Goal: Task Accomplishment & Management: Complete application form

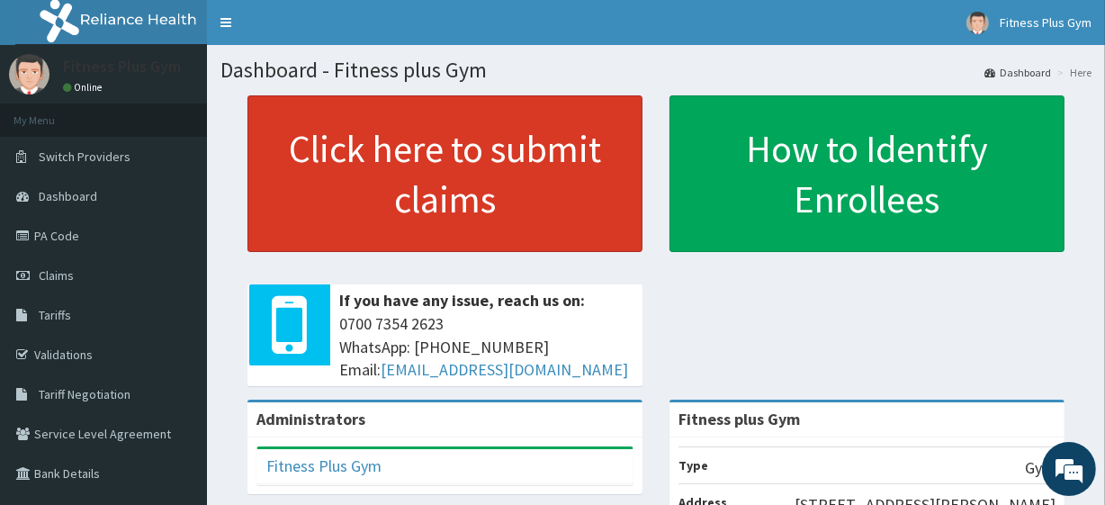
click at [341, 117] on link "Click here to submit claims" at bounding box center [444, 173] width 395 height 157
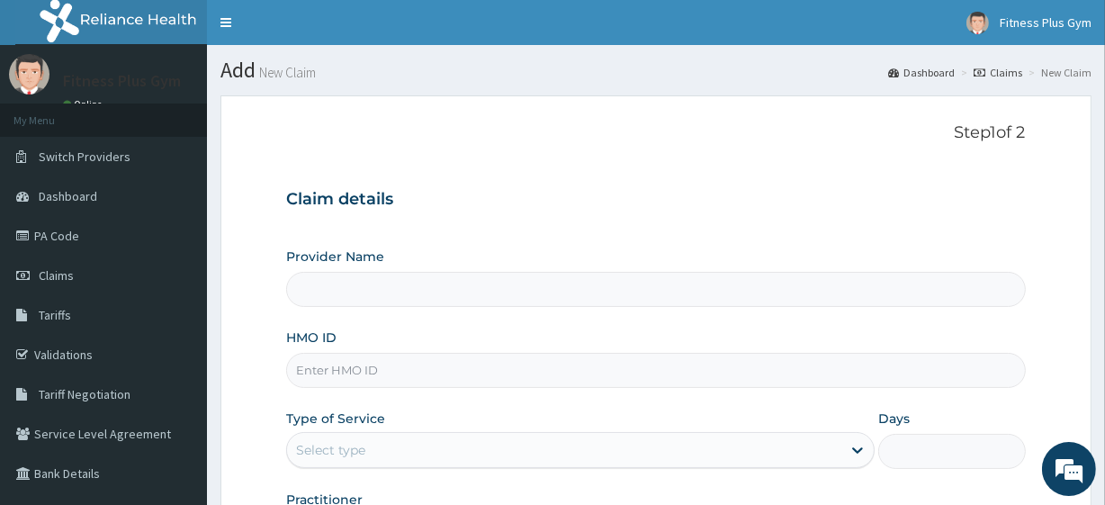
type input "Fitness plus Gym"
type input "1"
click at [394, 361] on input "HMO ID" at bounding box center [655, 370] width 739 height 35
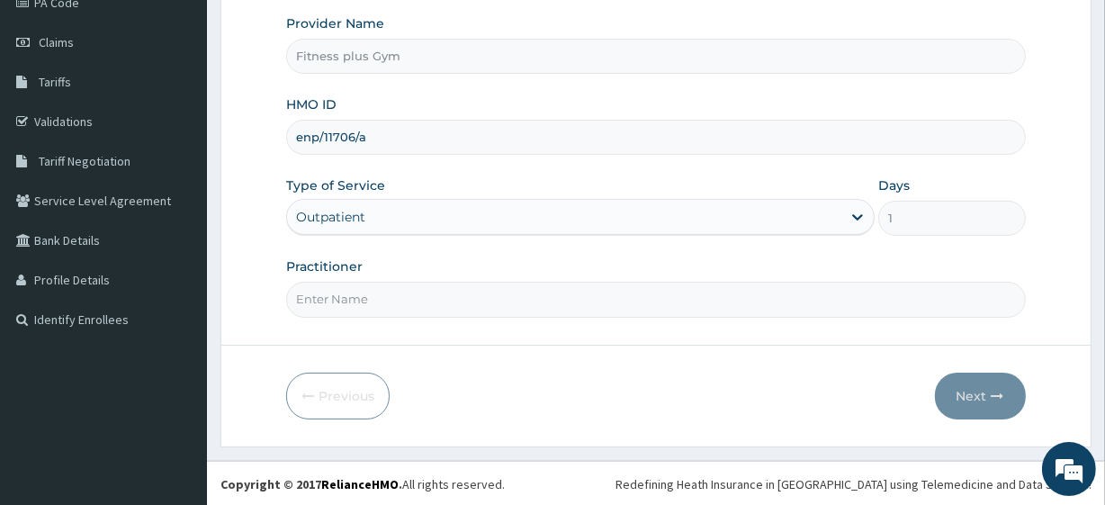
type input "enp/11706/a"
click at [372, 291] on input "Practitioner" at bounding box center [655, 299] width 739 height 35
type input "fitness+"
click at [956, 382] on button "Next" at bounding box center [980, 395] width 91 height 47
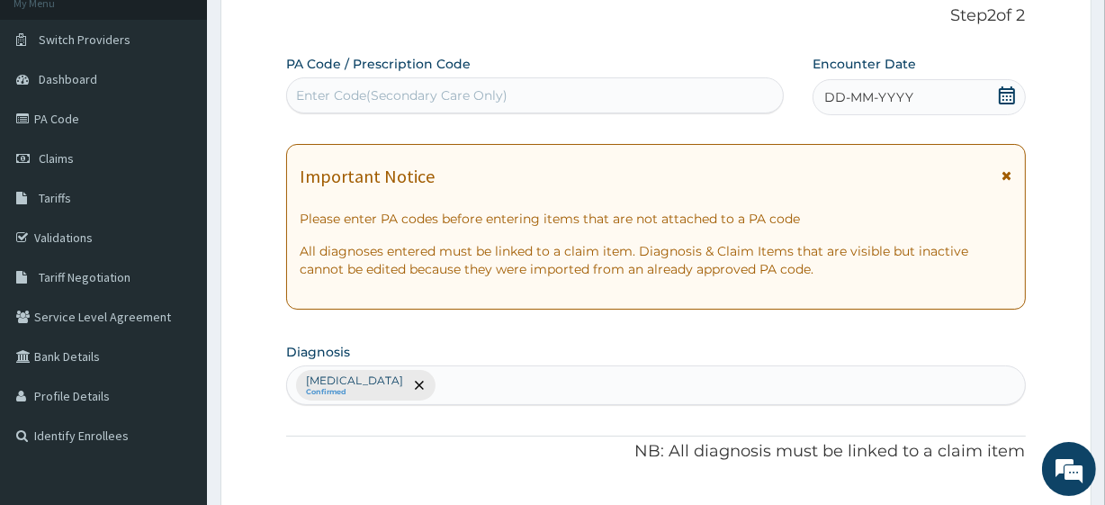
scroll to position [0, 0]
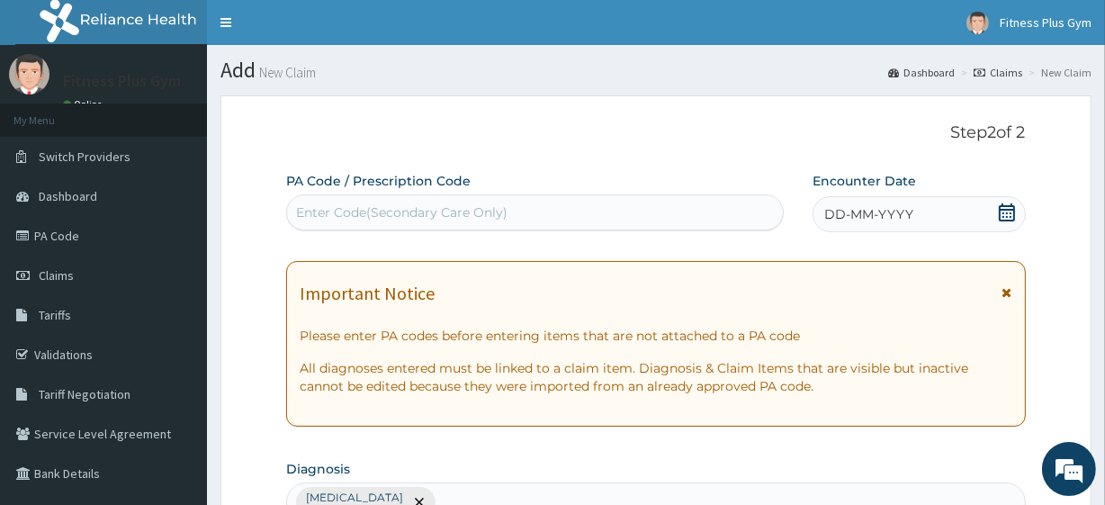
click at [422, 206] on div "Enter Code(Secondary Care Only)" at bounding box center [401, 212] width 211 height 18
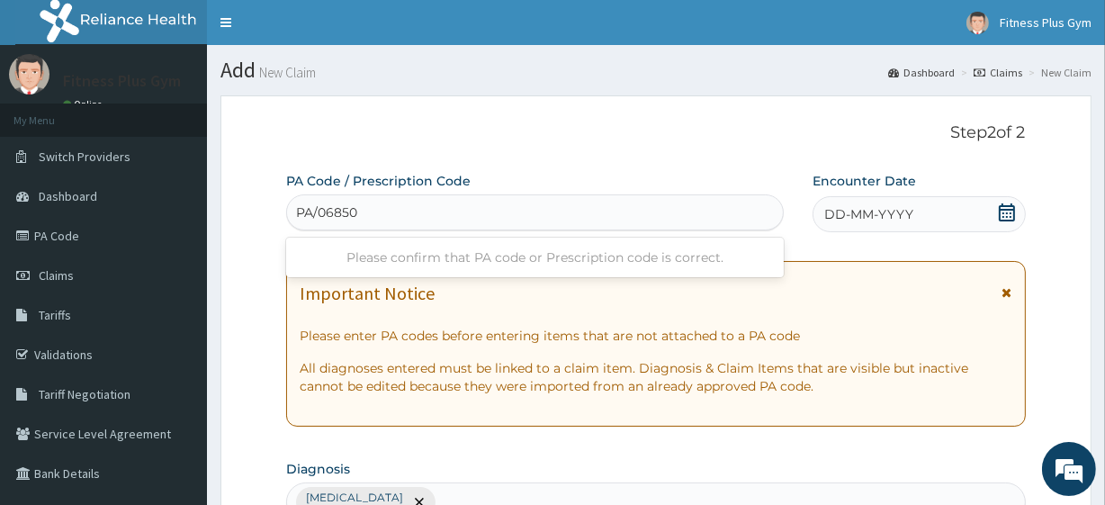
type input "PA/068500"
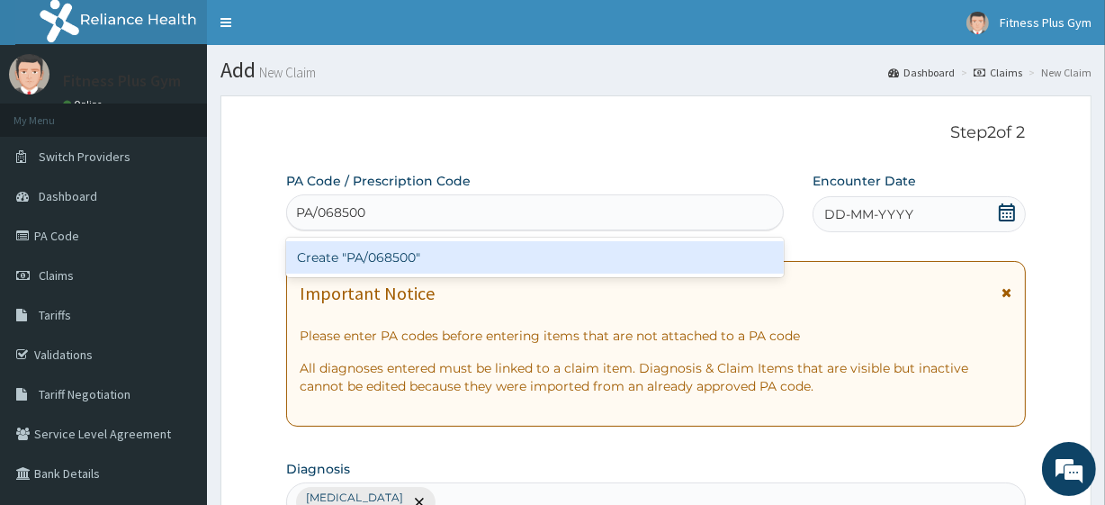
click at [411, 263] on div "Create "PA/068500"" at bounding box center [534, 257] width 497 height 32
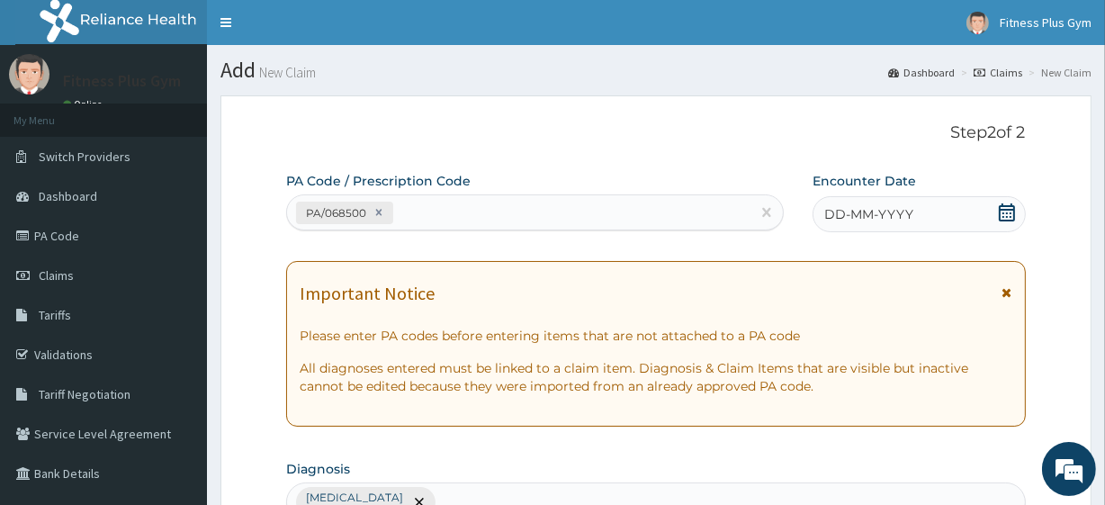
click at [918, 217] on div "DD-MM-YYYY" at bounding box center [918, 214] width 213 height 36
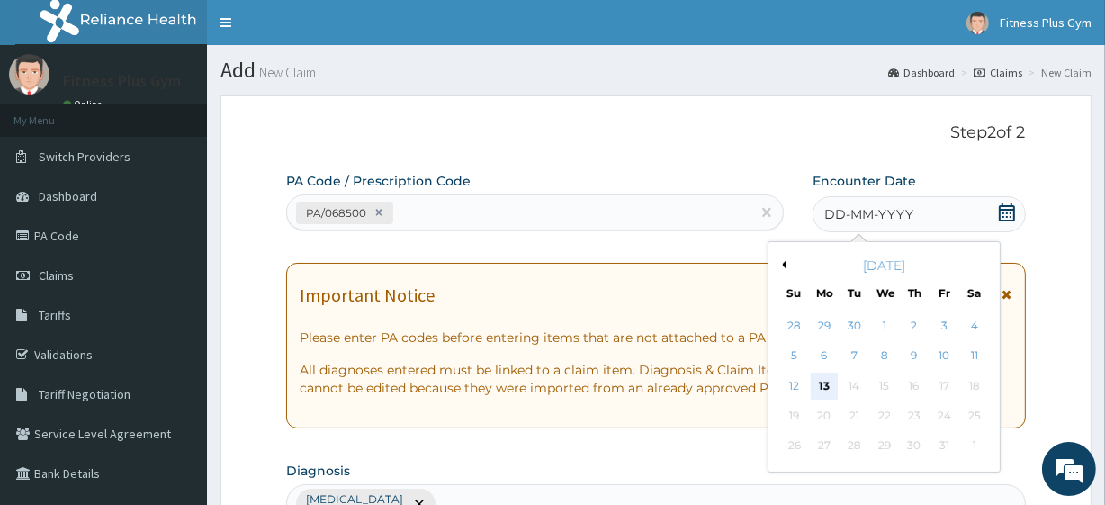
click at [820, 384] on div "13" at bounding box center [824, 385] width 27 height 27
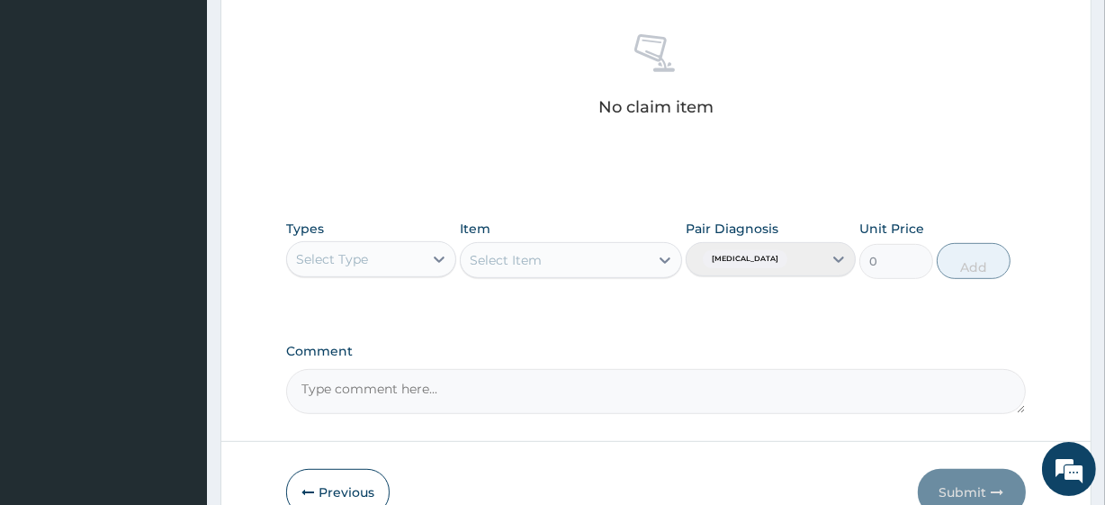
scroll to position [792, 0]
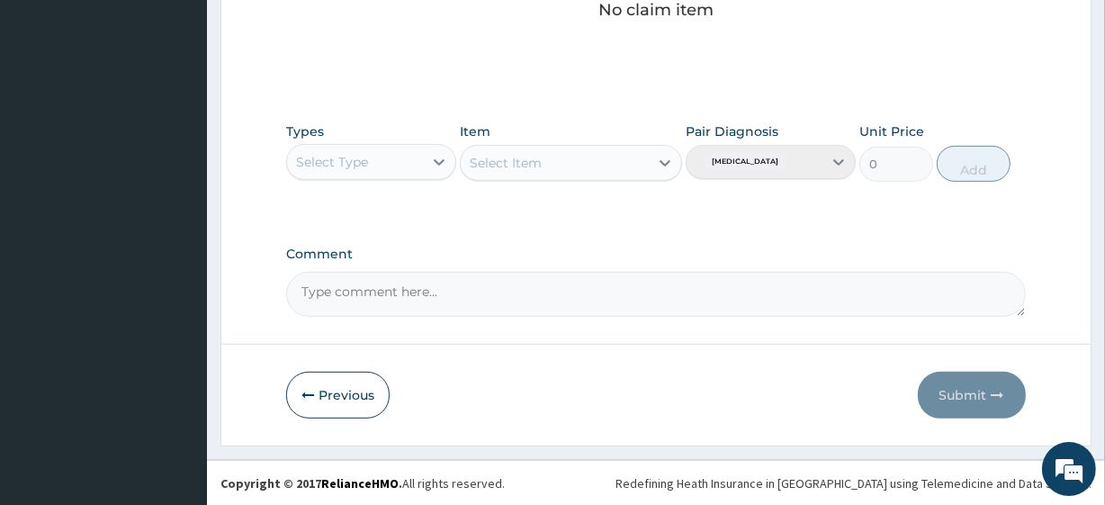
click at [428, 177] on div at bounding box center [439, 162] width 32 height 34
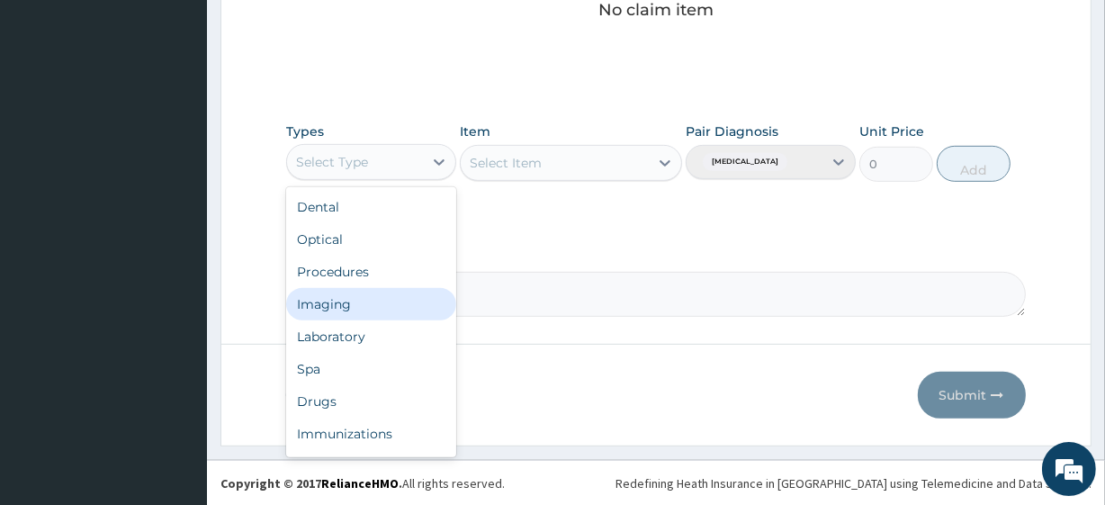
scroll to position [61, 0]
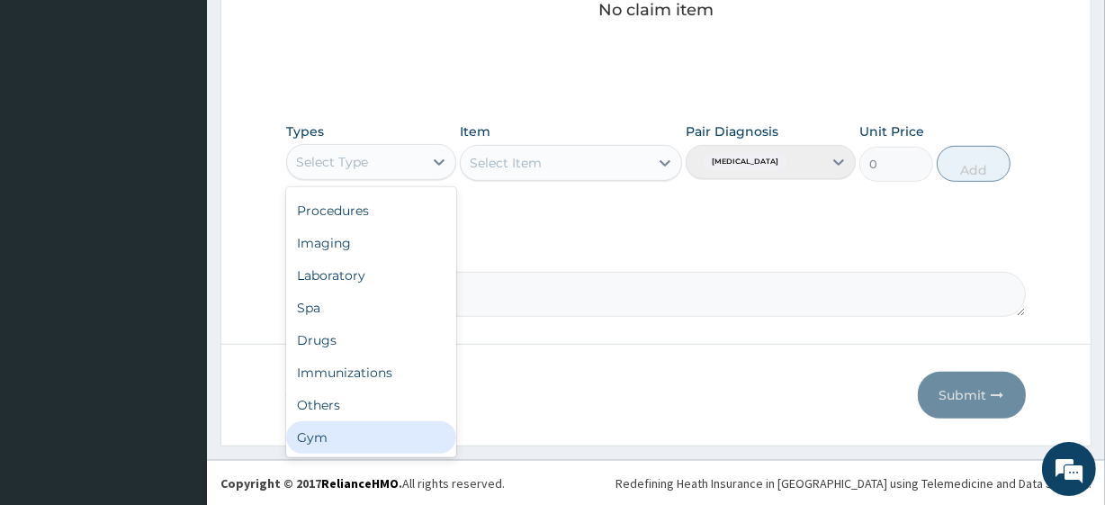
click at [352, 435] on div "Gym" at bounding box center [371, 437] width 170 height 32
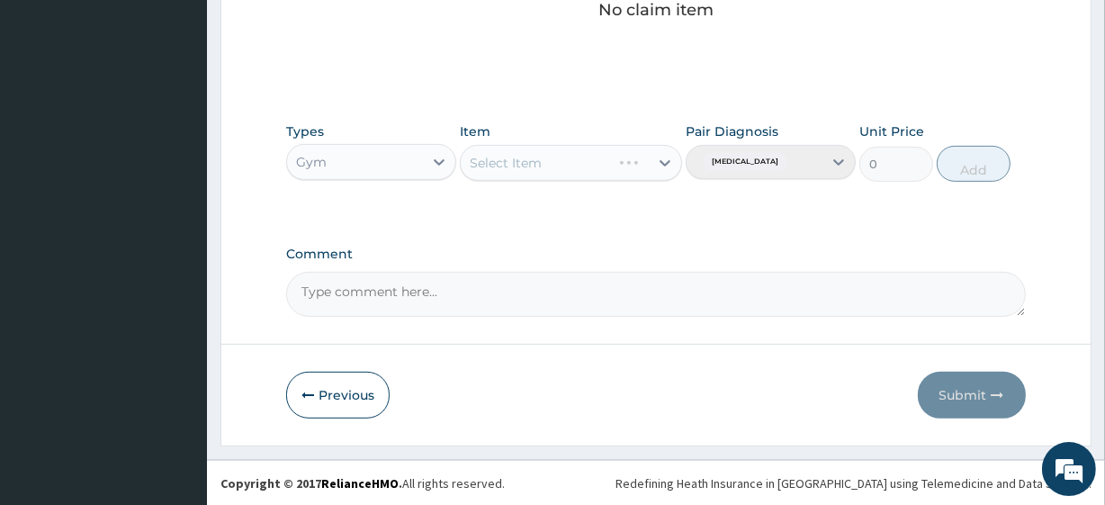
click at [550, 151] on div "Select Item" at bounding box center [570, 163] width 221 height 36
click at [549, 157] on div "Select Item" at bounding box center [570, 163] width 221 height 36
click at [547, 159] on div "Select Item" at bounding box center [535, 162] width 149 height 29
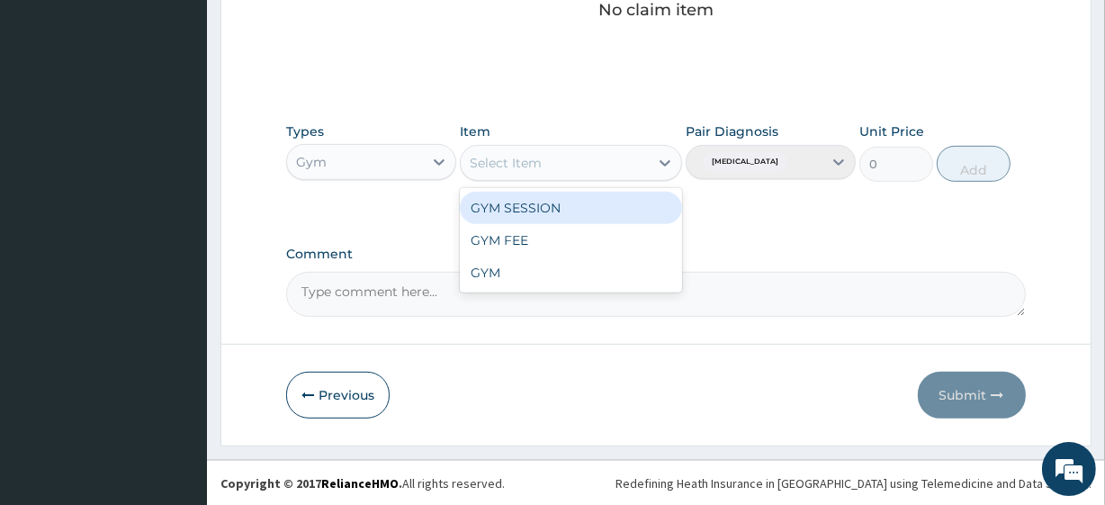
click at [542, 206] on div "GYM SESSION" at bounding box center [570, 208] width 221 height 32
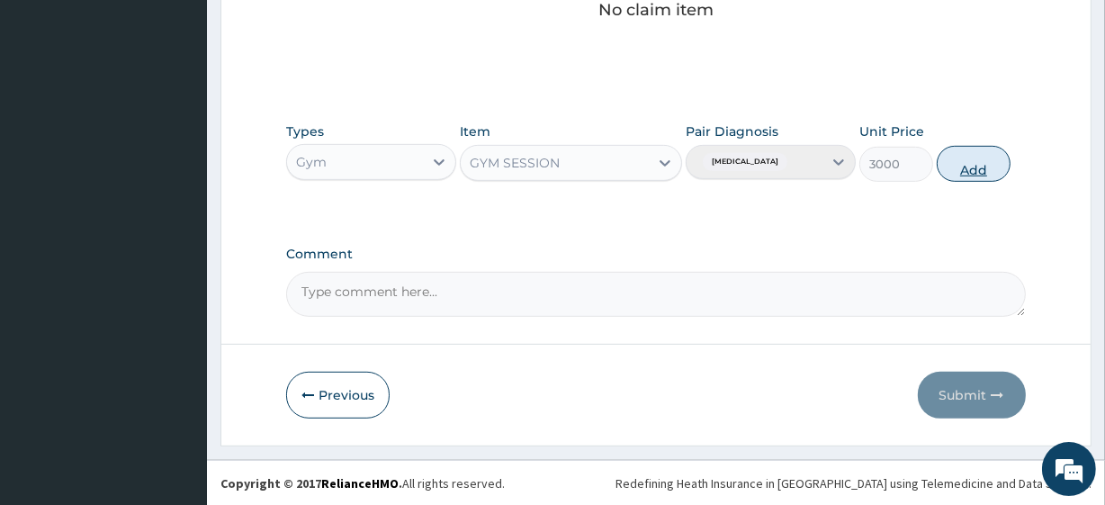
click at [963, 164] on button "Add" at bounding box center [973, 164] width 74 height 36
type input "0"
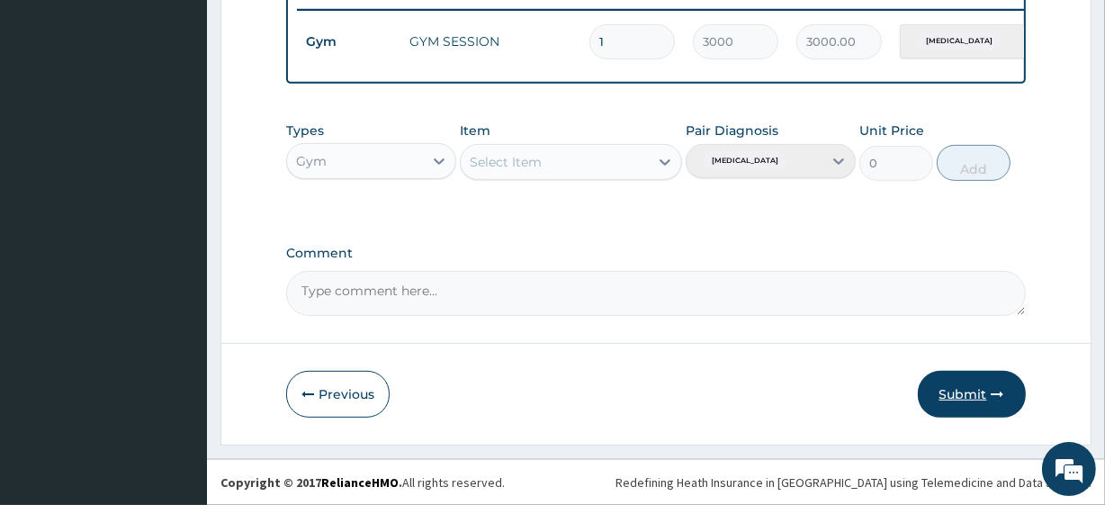
click at [975, 382] on button "Submit" at bounding box center [972, 394] width 108 height 47
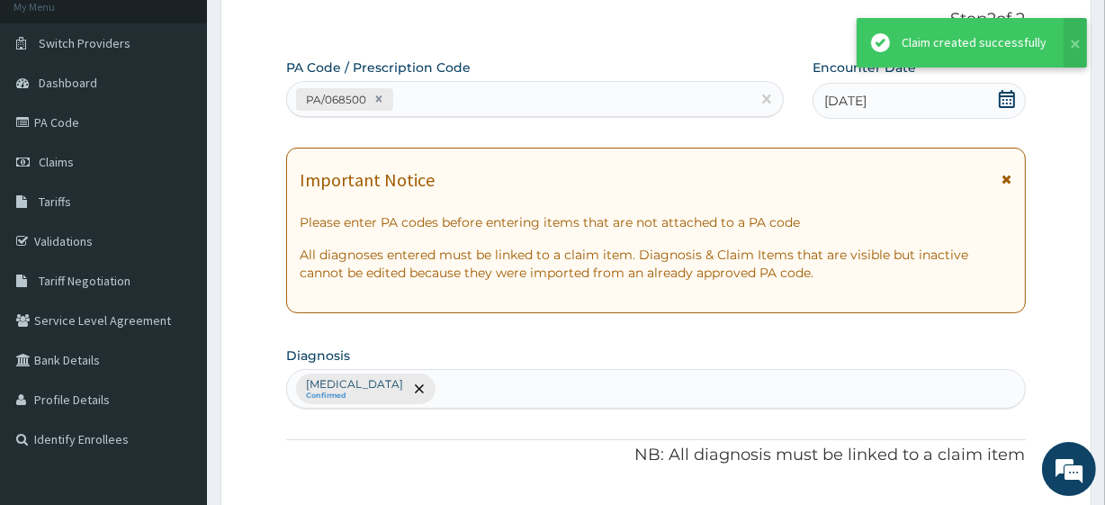
scroll to position [718, 0]
